Goal: Task Accomplishment & Management: Manage account settings

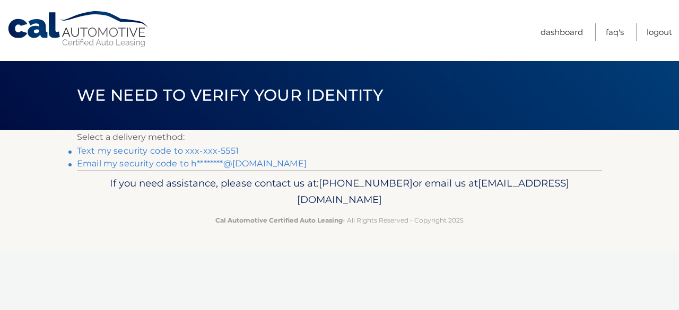
click at [219, 149] on link "Text my security code to xxx-xxx-5551" at bounding box center [158, 151] width 162 height 10
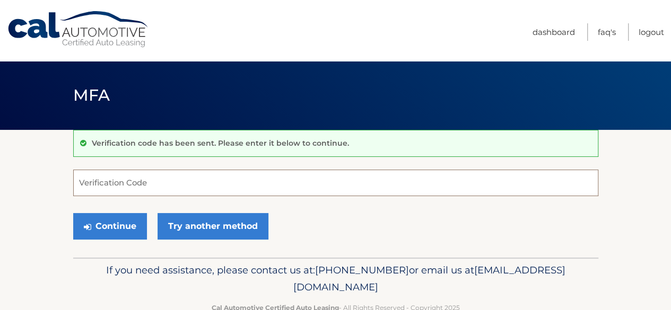
click at [153, 183] on input "Verification Code" at bounding box center [335, 183] width 525 height 27
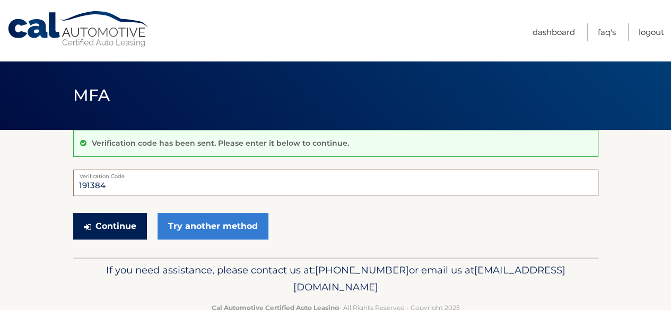
type input "191384"
click at [124, 226] on button "Continue" at bounding box center [110, 226] width 74 height 27
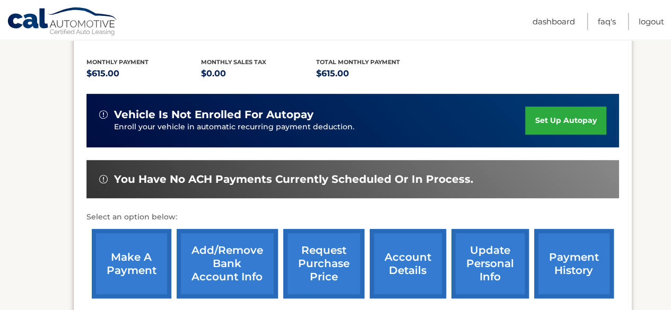
scroll to position [229, 0]
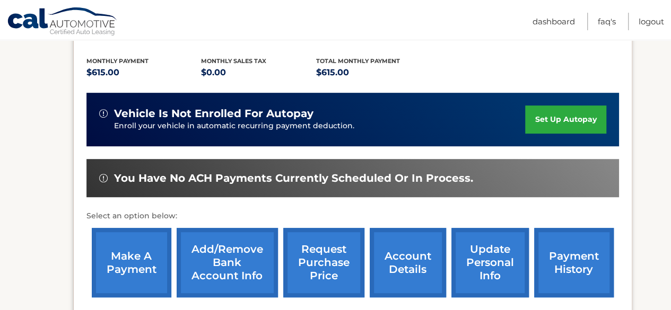
click at [131, 260] on link "make a payment" at bounding box center [132, 262] width 80 height 69
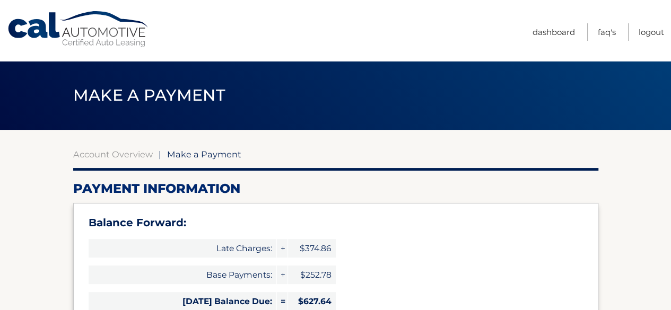
select select "YzZkMTk1NWItODk5OS00ODc2LTk1MGItZWFkMzU0ZDlhMTdj"
click at [645, 31] on link "Logout" at bounding box center [651, 32] width 25 height 18
